Goal: Navigation & Orientation: Find specific page/section

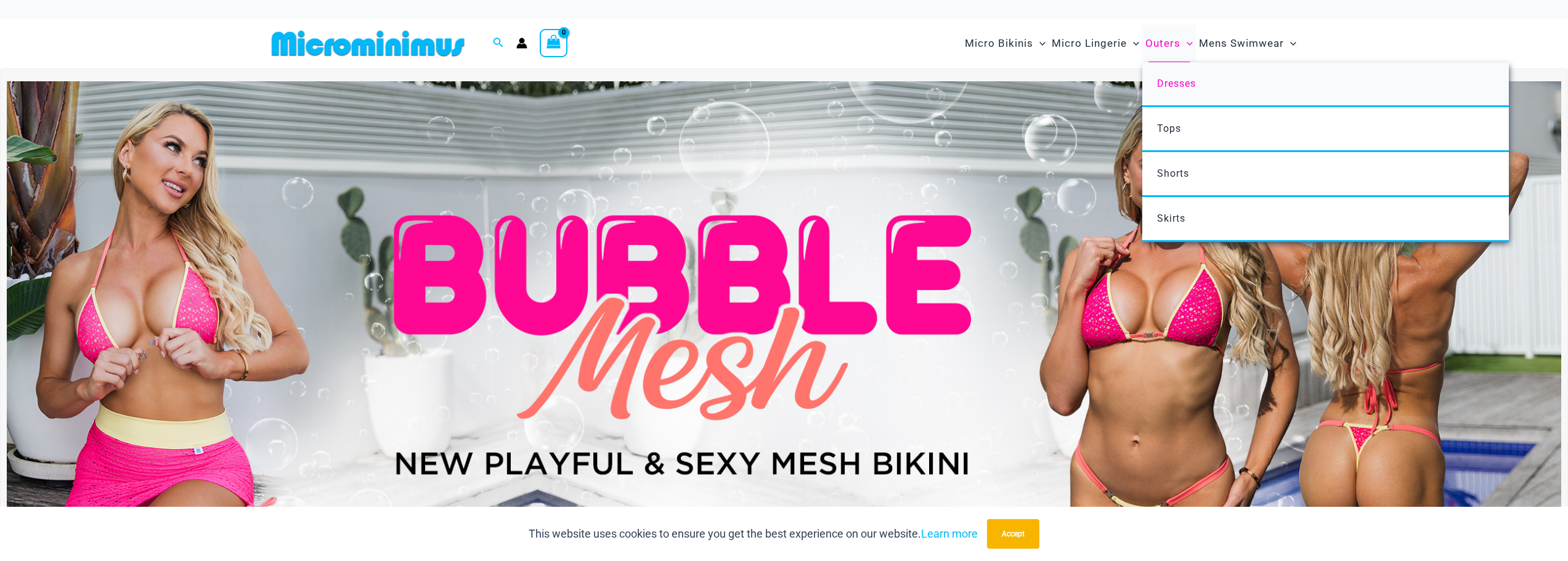
click at [1179, 84] on span "Dresses" at bounding box center [1176, 83] width 39 height 11
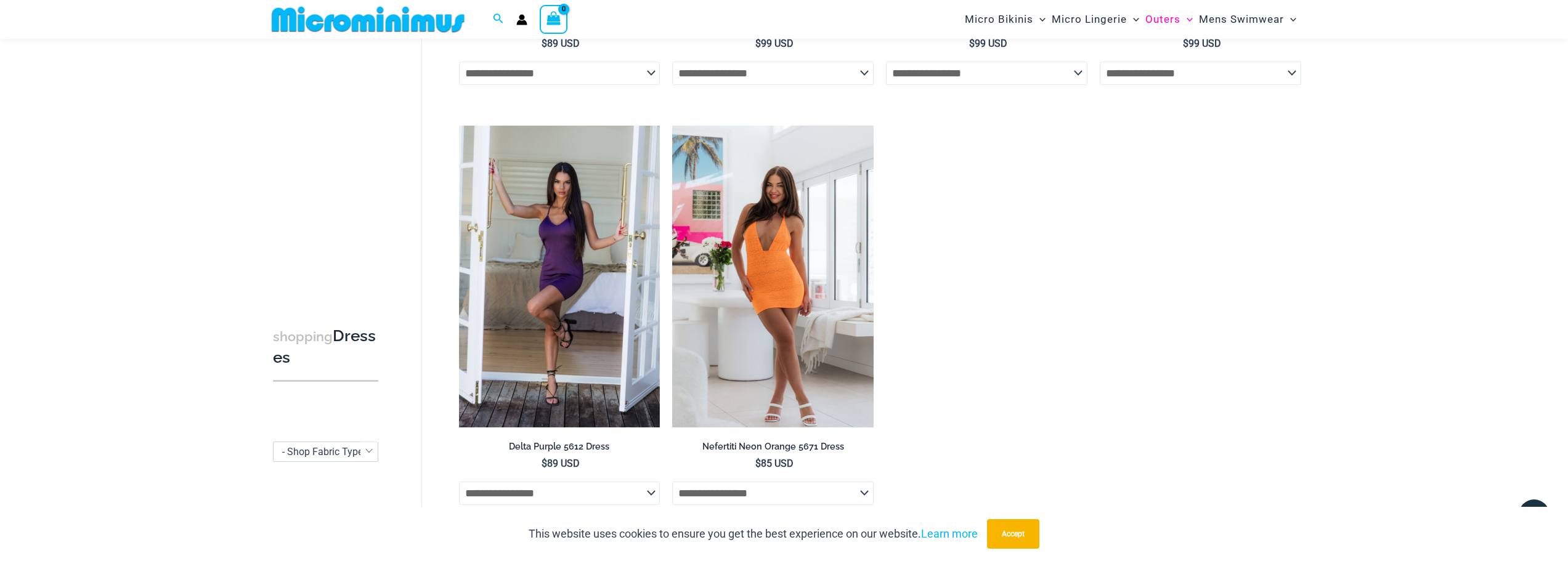
scroll to position [852, 0]
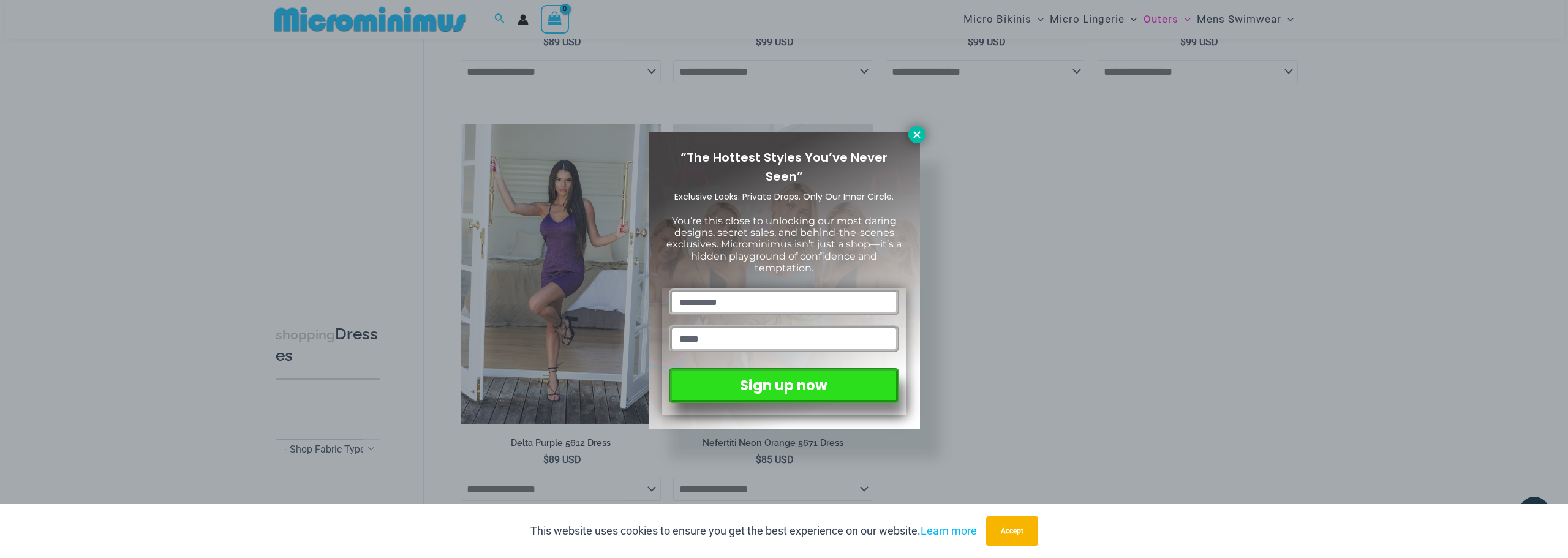
click at [918, 133] on icon at bounding box center [916, 134] width 7 height 7
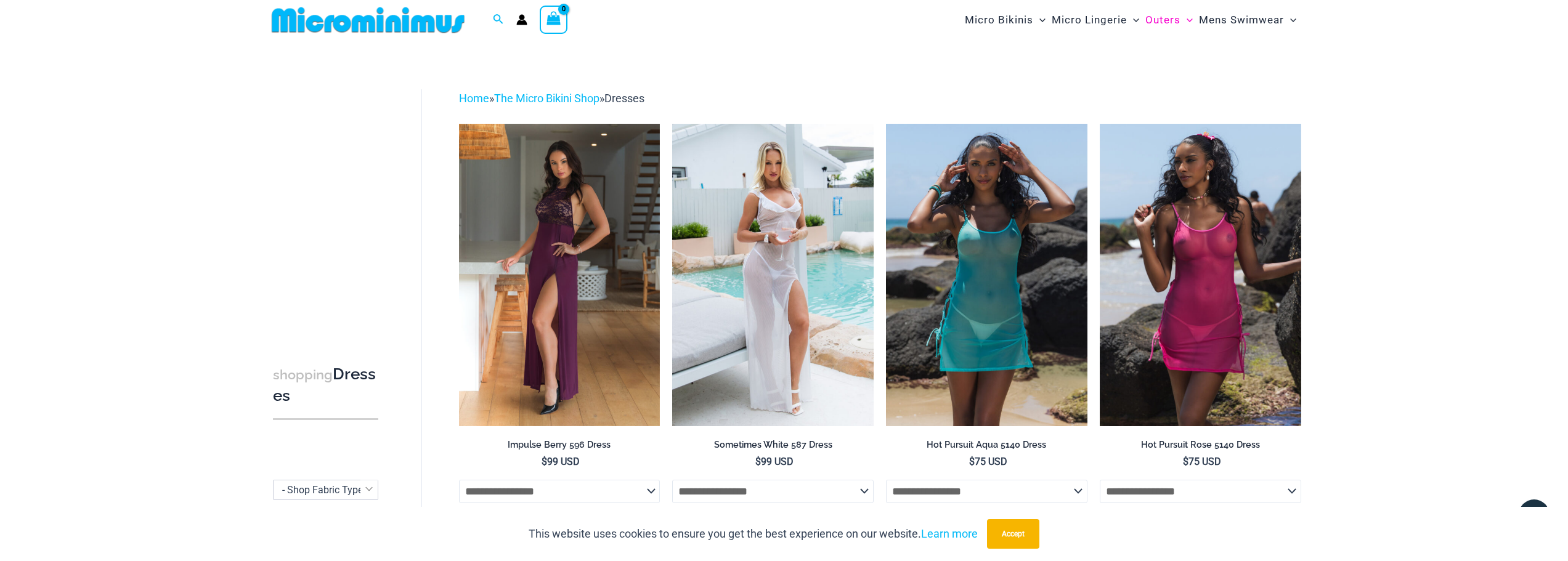
scroll to position [0, 0]
